Goal: Task Accomplishment & Management: Use online tool/utility

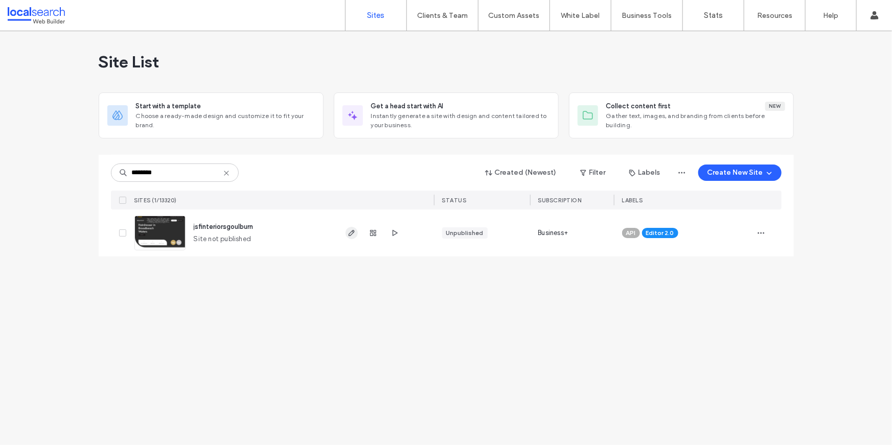
type input "********"
click at [350, 235] on use "button" at bounding box center [351, 233] width 6 height 6
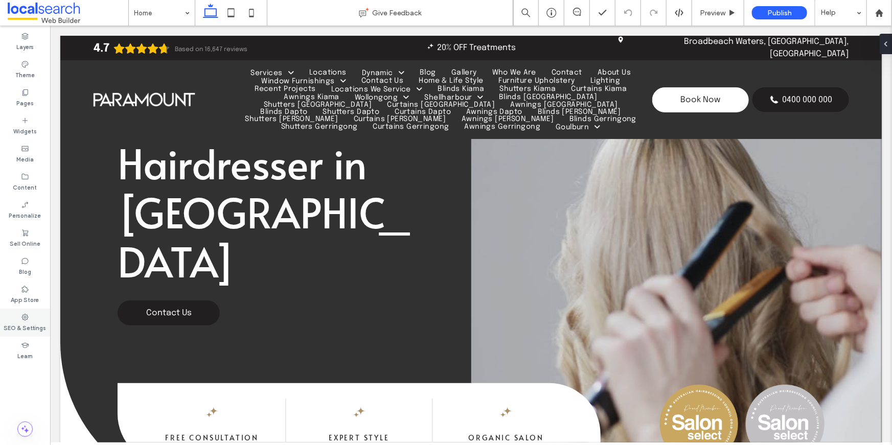
click at [27, 317] on icon at bounding box center [25, 317] width 8 height 8
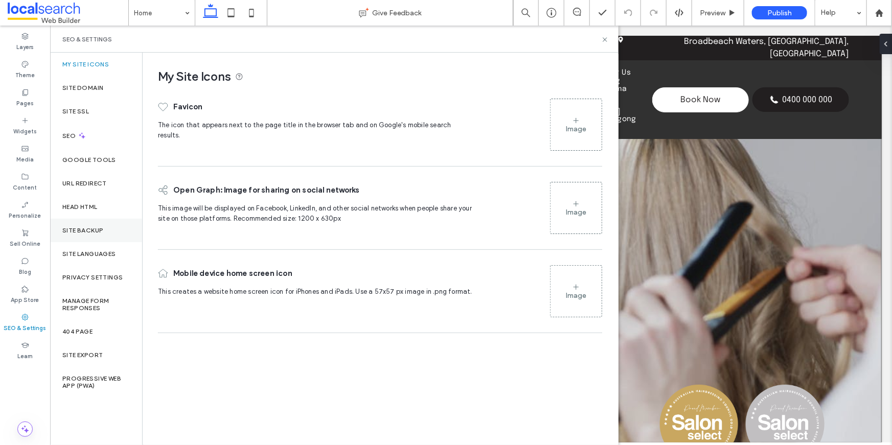
click at [107, 230] on div "Site Backup" at bounding box center [96, 231] width 92 height 24
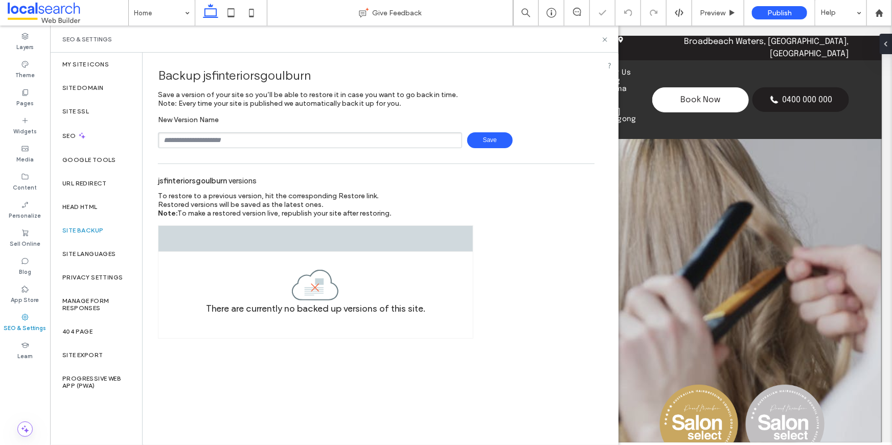
click at [215, 126] on div "New Version Name Save" at bounding box center [376, 132] width 437 height 33
click at [213, 136] on input "text" at bounding box center [310, 140] width 304 height 16
type input "**********"
click at [489, 143] on span "Save" at bounding box center [490, 140] width 46 height 16
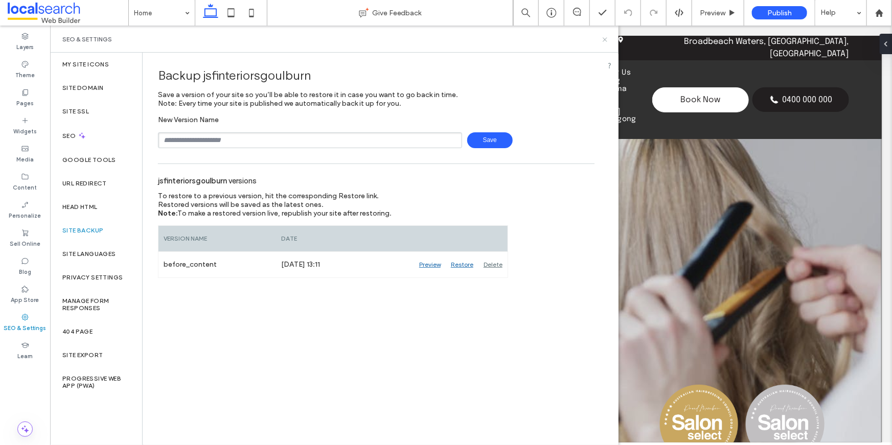
click at [607, 41] on icon at bounding box center [605, 40] width 8 height 8
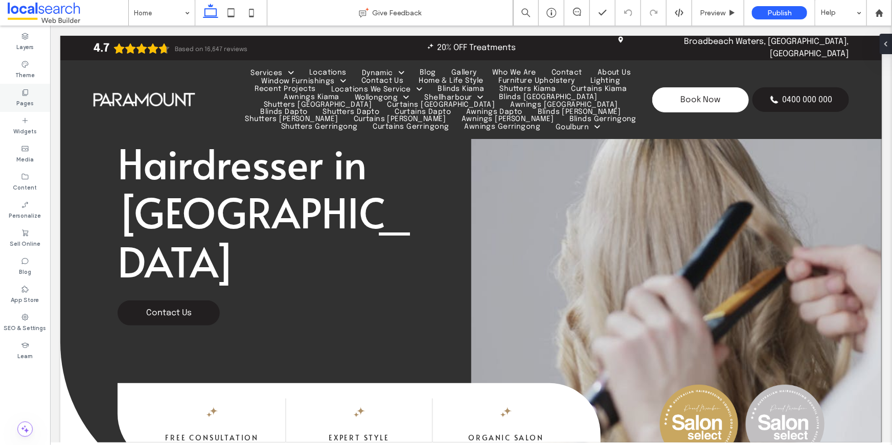
click at [24, 95] on icon at bounding box center [25, 92] width 8 height 8
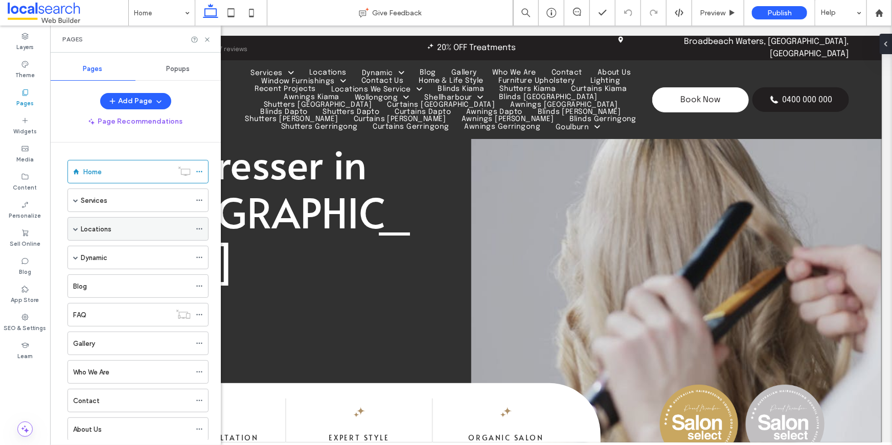
click at [76, 228] on span at bounding box center [75, 229] width 5 height 5
click at [77, 228] on span at bounding box center [75, 229] width 5 height 5
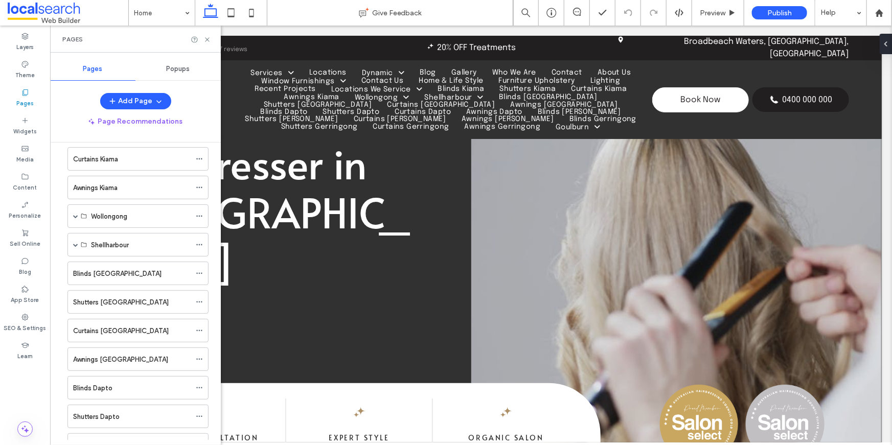
scroll to position [881, 0]
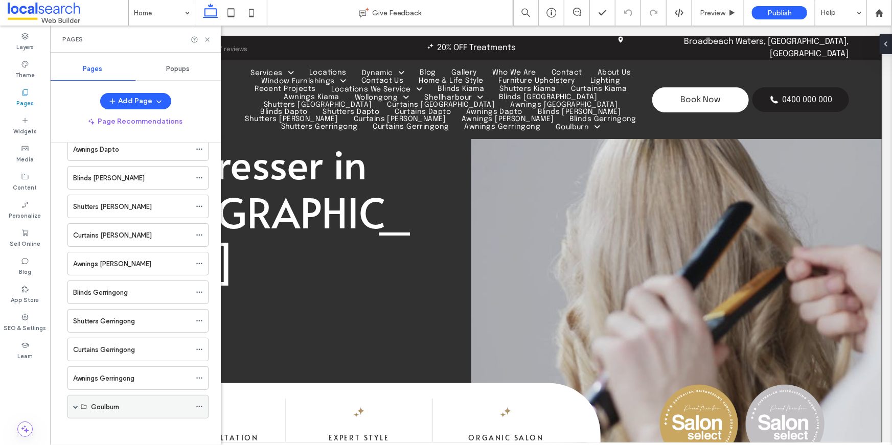
click at [73, 404] on span at bounding box center [75, 406] width 5 height 5
click at [77, 404] on span at bounding box center [75, 406] width 5 height 5
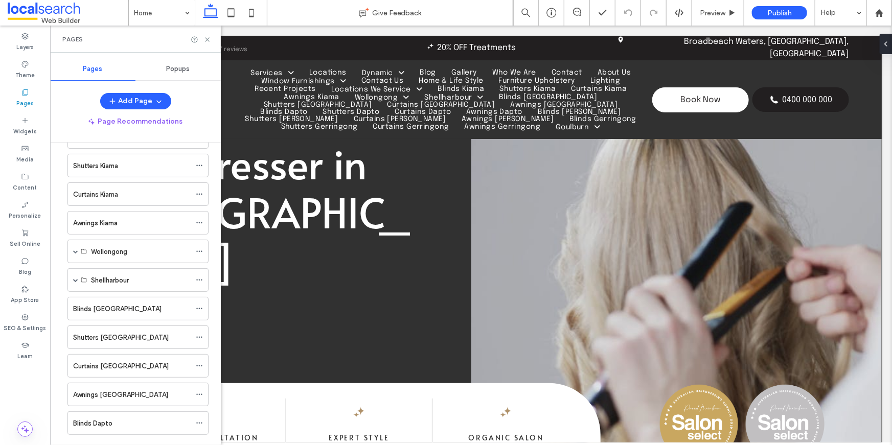
scroll to position [0, 0]
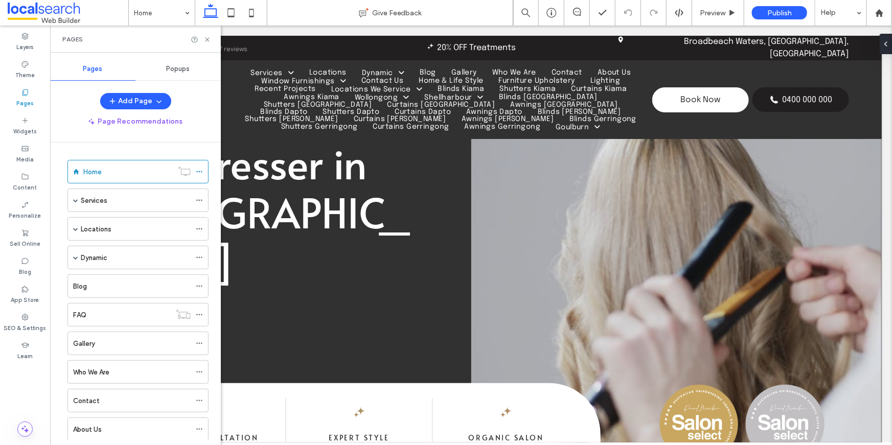
click at [208, 44] on div "Pages" at bounding box center [135, 39] width 171 height 27
click at [208, 40] on icon at bounding box center [208, 40] width 8 height 8
